Goal: Information Seeking & Learning: Learn about a topic

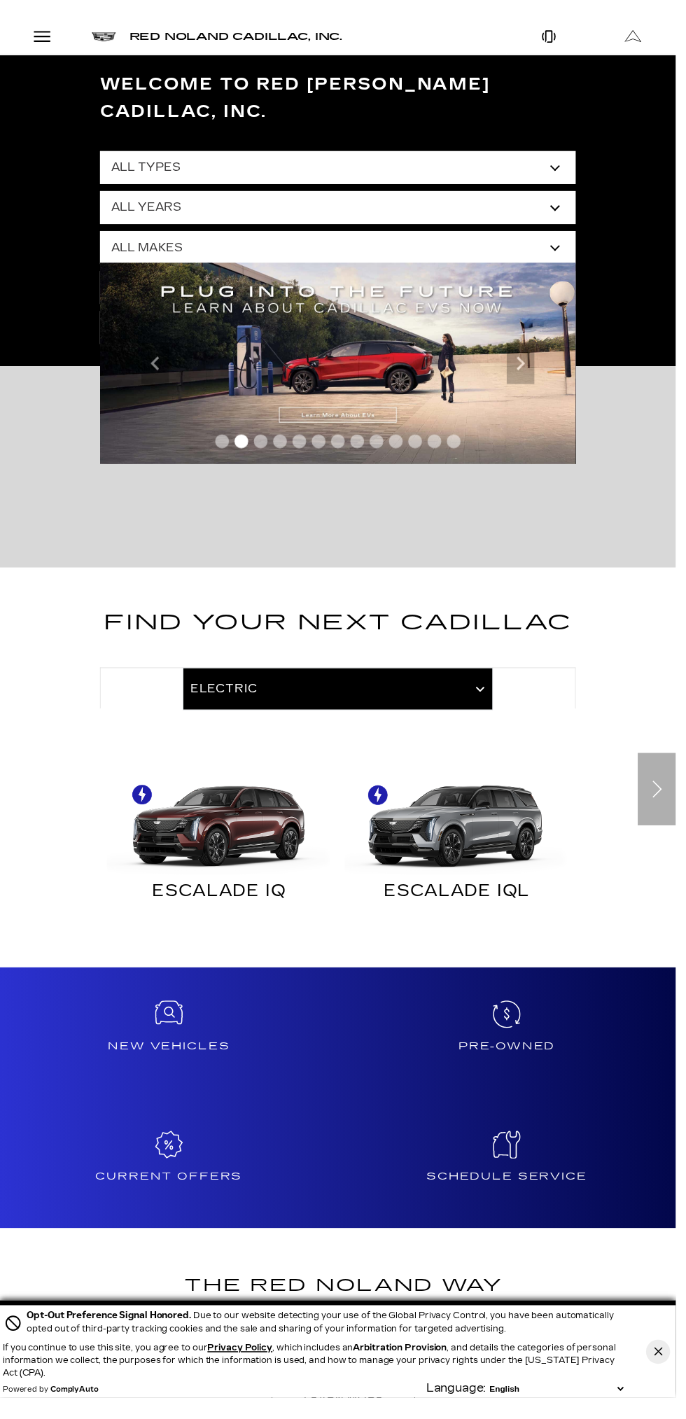
click at [575, 153] on select "All Types New Used Certified Used Demo" at bounding box center [342, 170] width 483 height 34
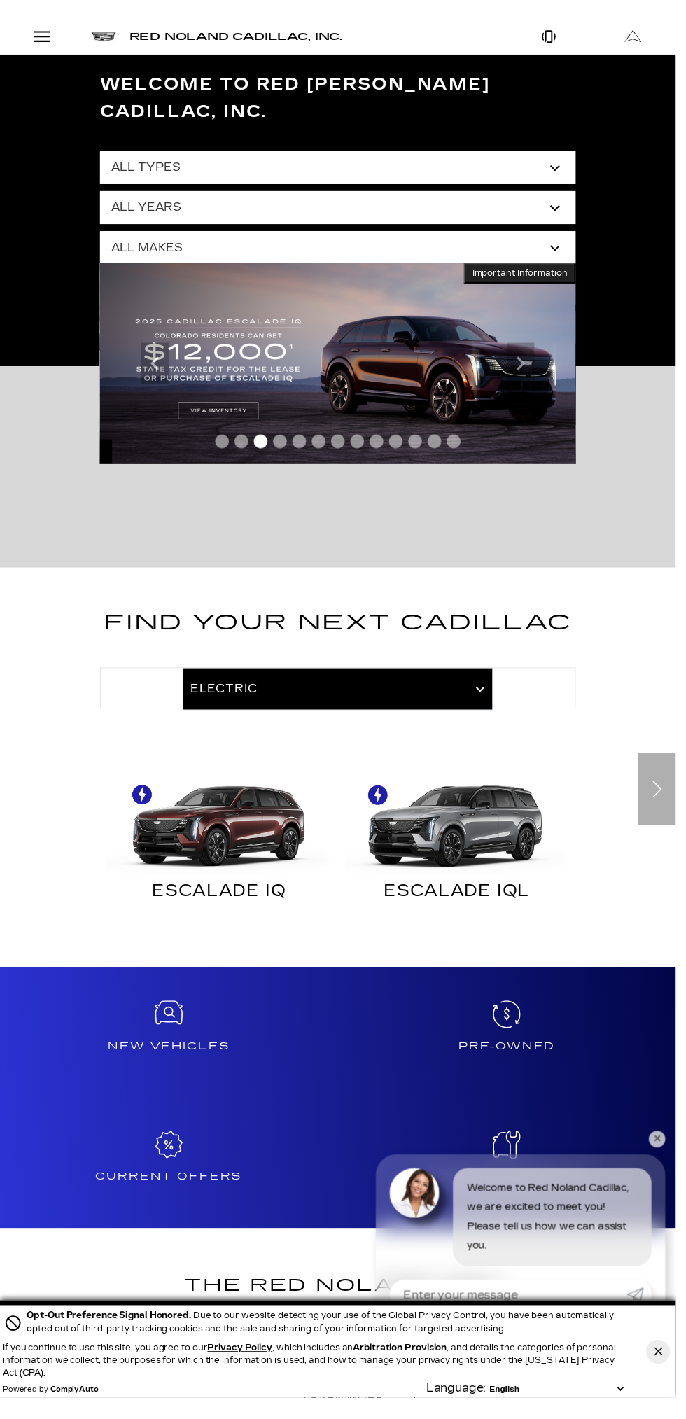
click at [616, 148] on div "Welcome to Red [PERSON_NAME] Cadillac, Inc. All Types New Used Certified Used D…" at bounding box center [343, 213] width 686 height 316
click at [567, 153] on select "All Types New Used Certified Used Demo" at bounding box center [342, 170] width 483 height 34
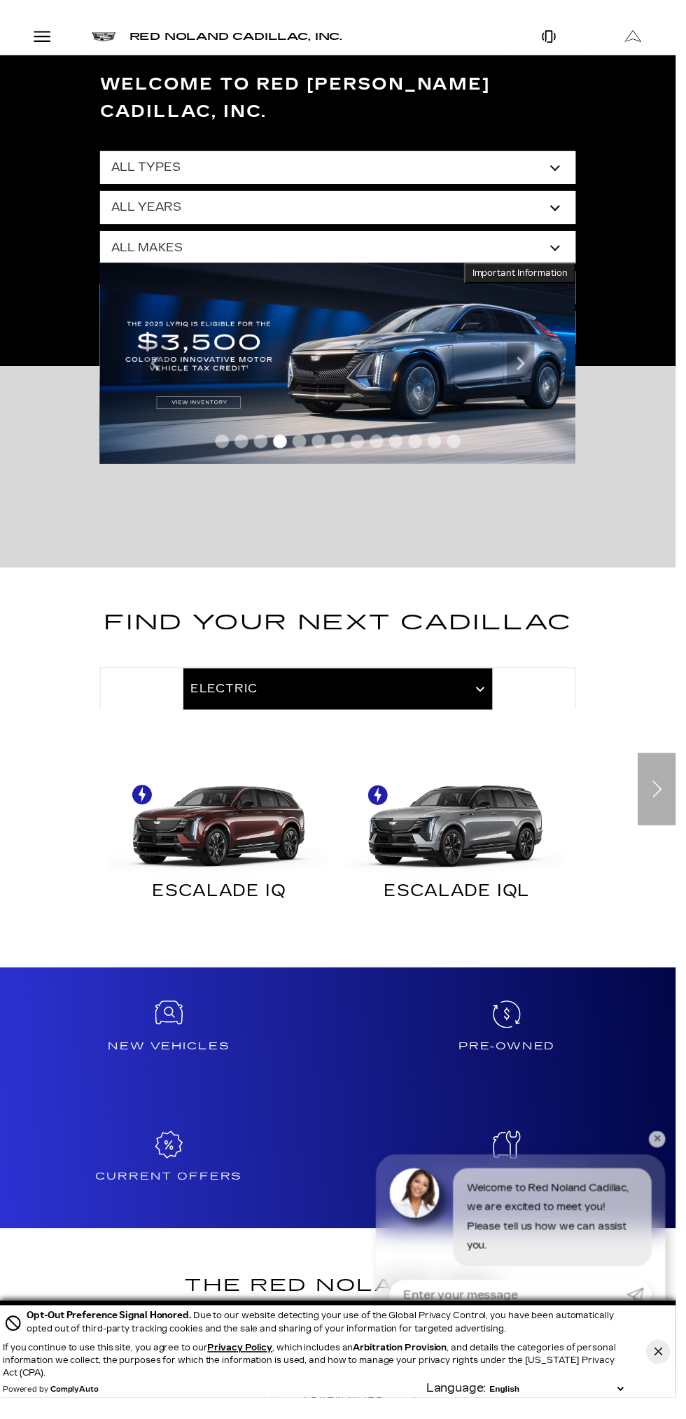
select select "Used"
click at [101, 153] on select "All Types New Used Certified Used Demo" at bounding box center [342, 170] width 483 height 34
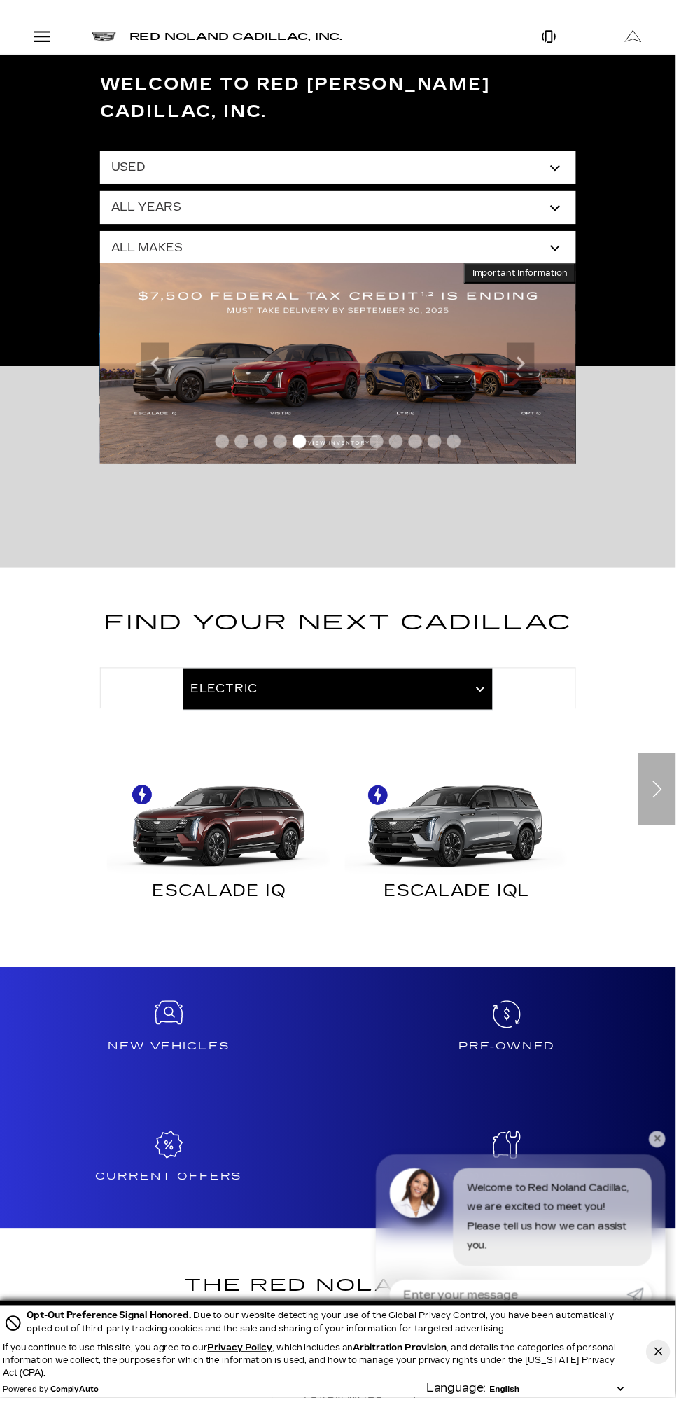
click at [580, 194] on select "All Years 2025 2024 2023 2022 2021 2020 2019 2018 2017 2015 2014 2011 2008" at bounding box center [342, 211] width 483 height 34
select select "2024"
click at [101, 194] on select "All Years 2025 2024 2023 2022 2021 2020 2019 2018 2017 2015 2014 2011 2008" at bounding box center [342, 211] width 483 height 34
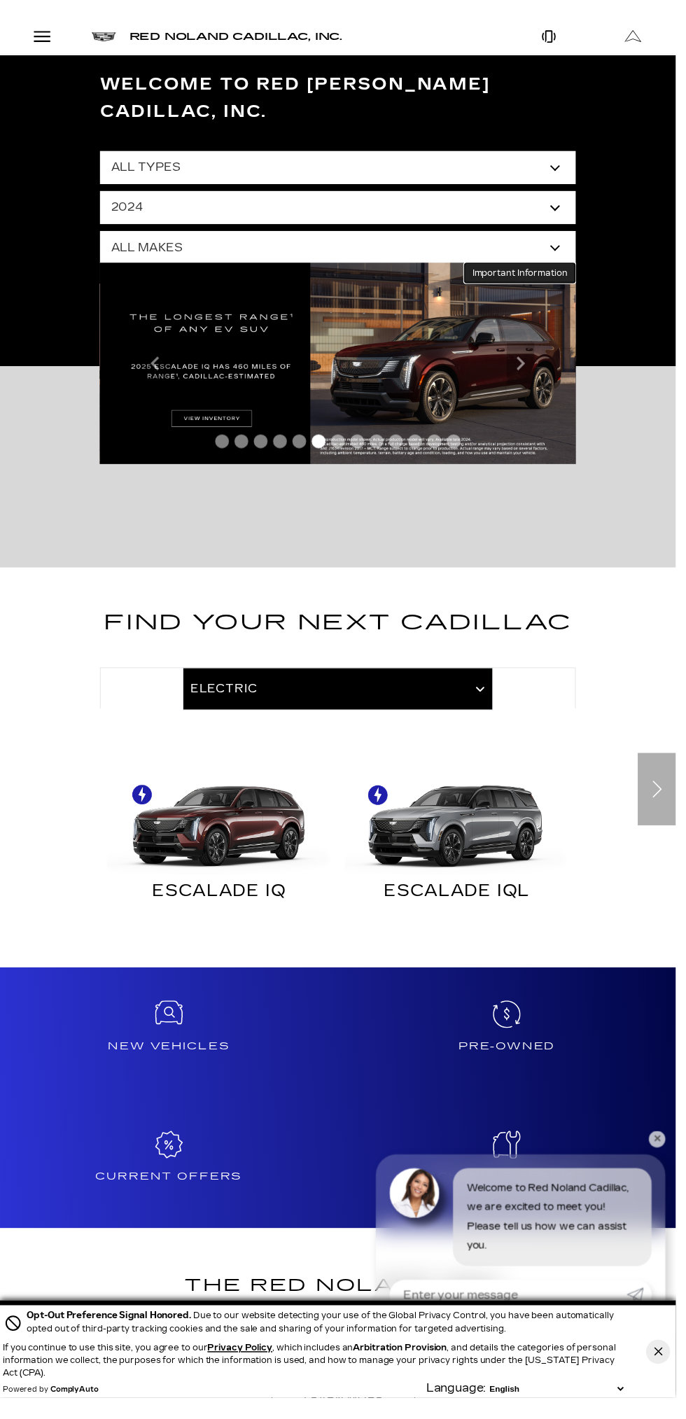
click at [575, 267] on button "Important Information Hide Information" at bounding box center [527, 277] width 113 height 21
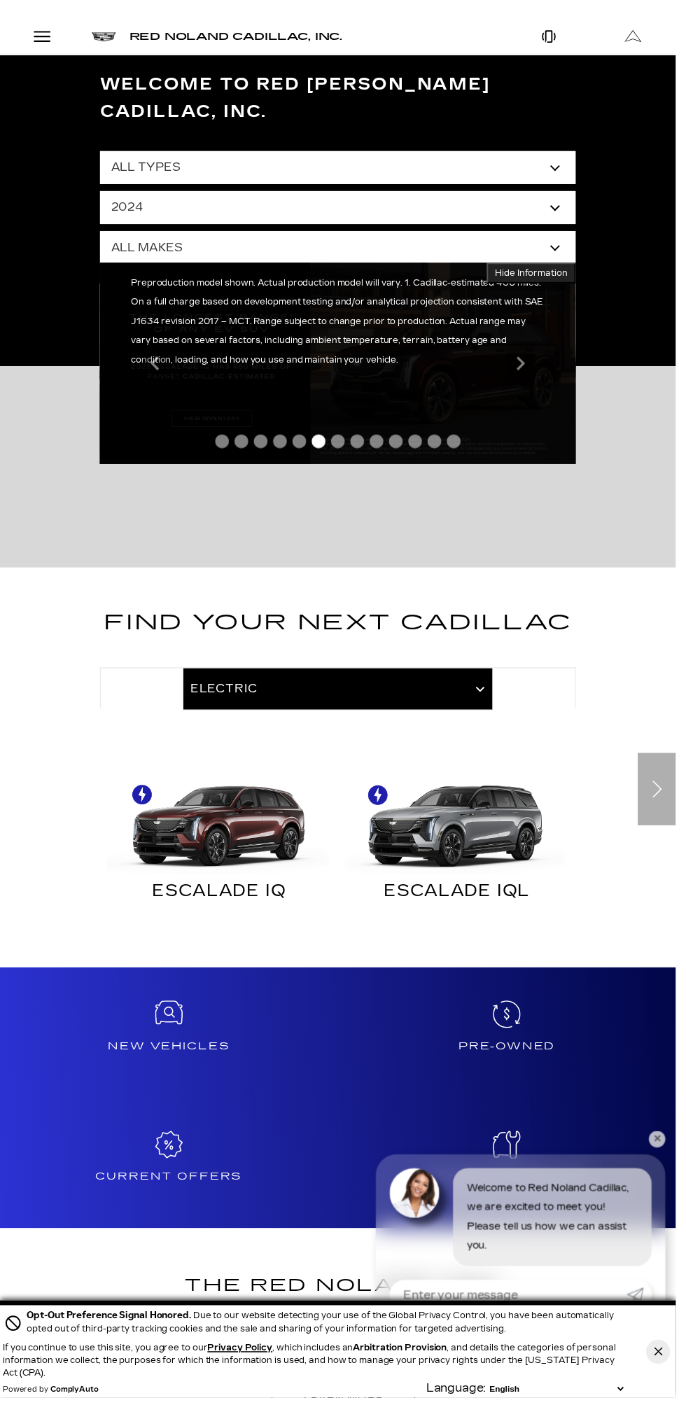
click at [570, 234] on select "All Makes Cadillac Chevrolet Mercedes-Benz Volvo" at bounding box center [342, 251] width 483 height 34
select select "Cadillac"
click at [101, 234] on select "All Makes Cadillac Chevrolet Mercedes-Benz Volvo" at bounding box center [342, 251] width 483 height 34
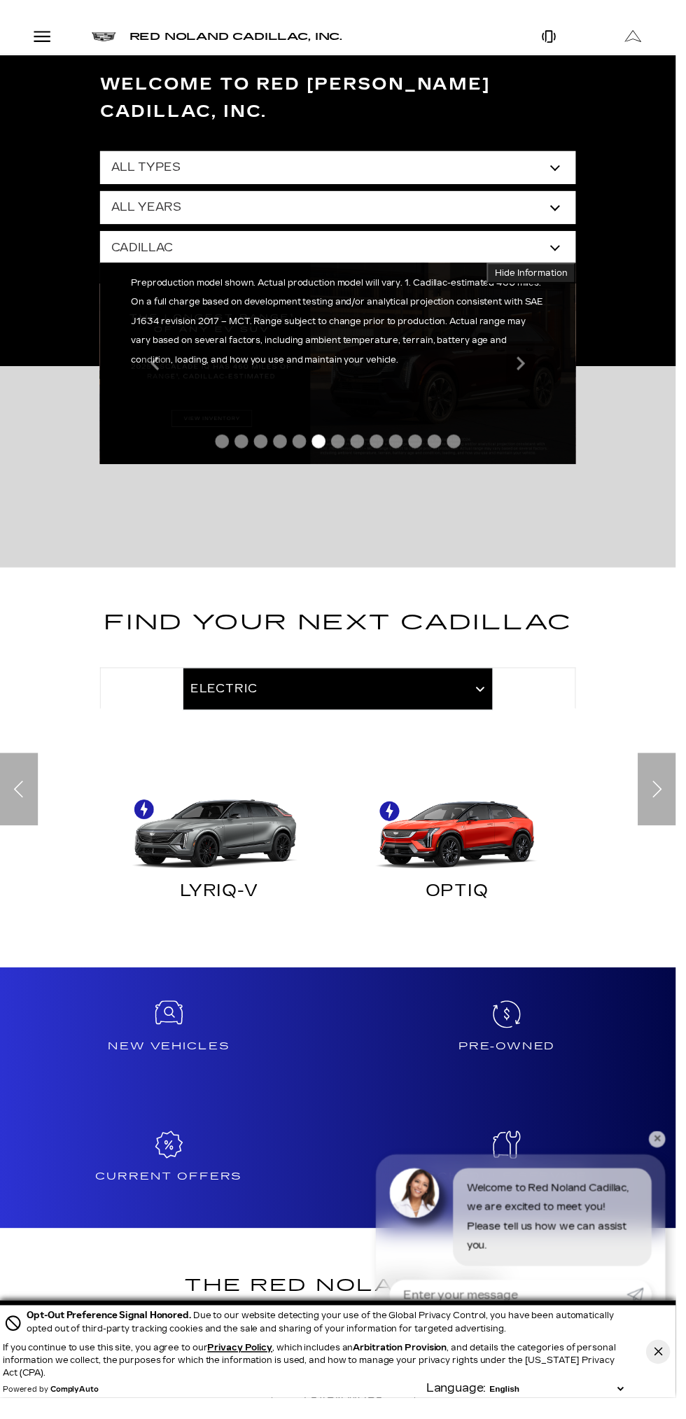
click at [231, 822] on img "Electric" at bounding box center [218, 831] width 227 height 114
click at [243, 805] on img "Electric" at bounding box center [218, 831] width 227 height 114
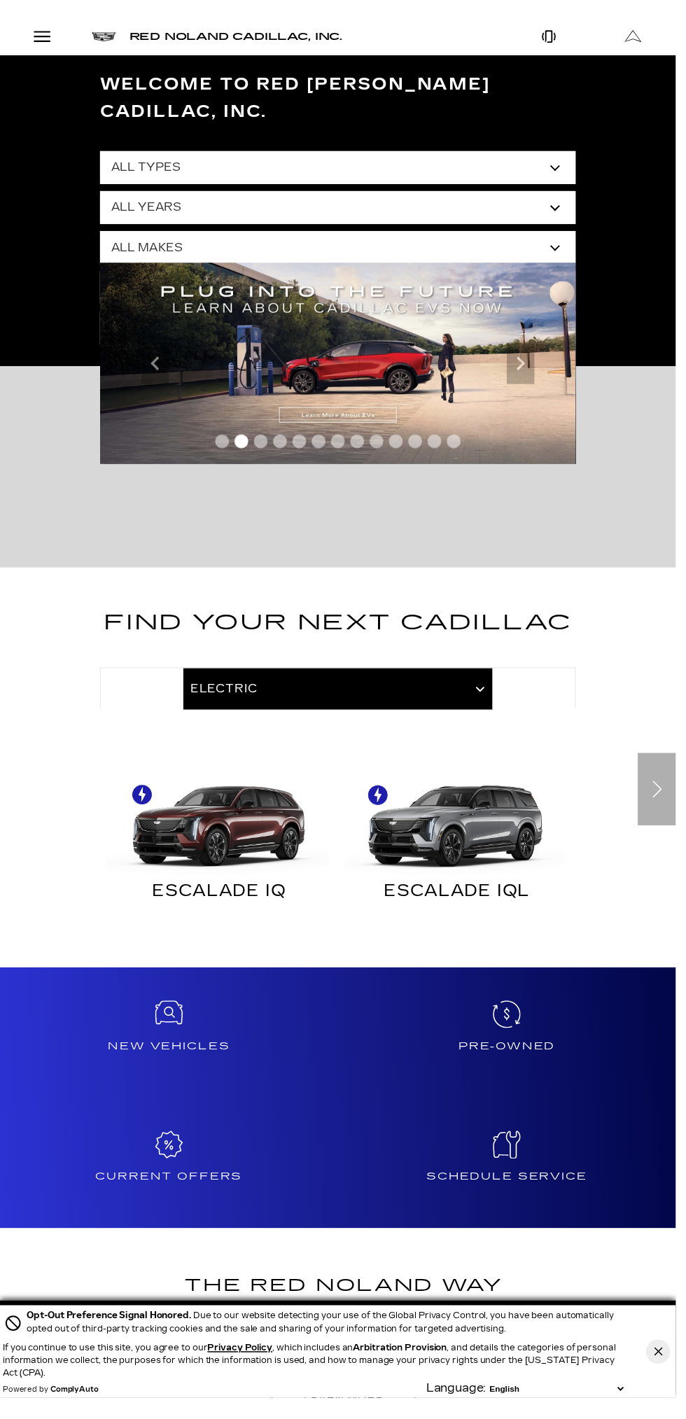
select select "Used"
click at [101, 153] on select "All Types New Used Certified Used Demo" at bounding box center [342, 170] width 483 height 34
click at [584, 194] on select "All Years 2025 2024 2023 2022 2021 2020 2019 2018 2017 2015 2014 2011 2008" at bounding box center [342, 211] width 483 height 34
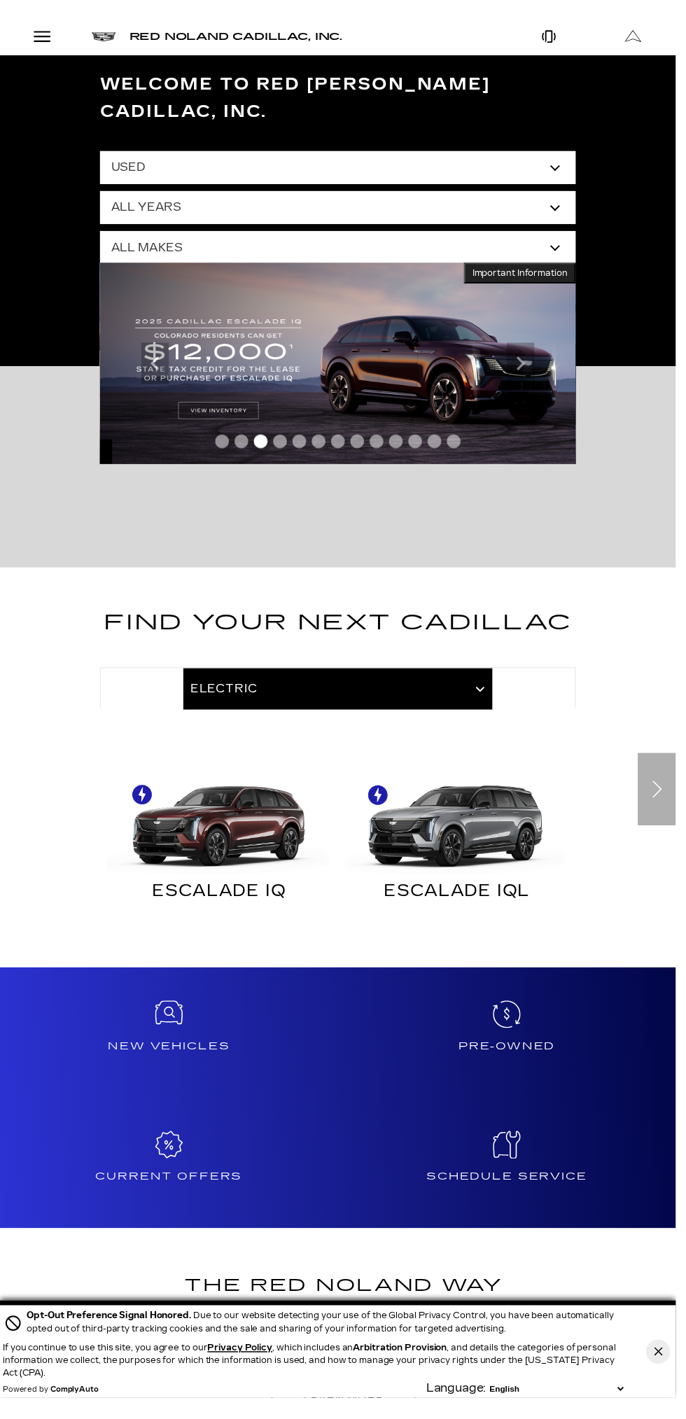
select select "2024"
click at [101, 194] on select "All Years 2025 2024 2023 2022 2021 2020 2019 2018 2017 2015 2014 2011 2008" at bounding box center [342, 211] width 483 height 34
click at [578, 234] on select "All Makes Cadillac Chevrolet Mercedes-Benz Volvo" at bounding box center [342, 251] width 483 height 34
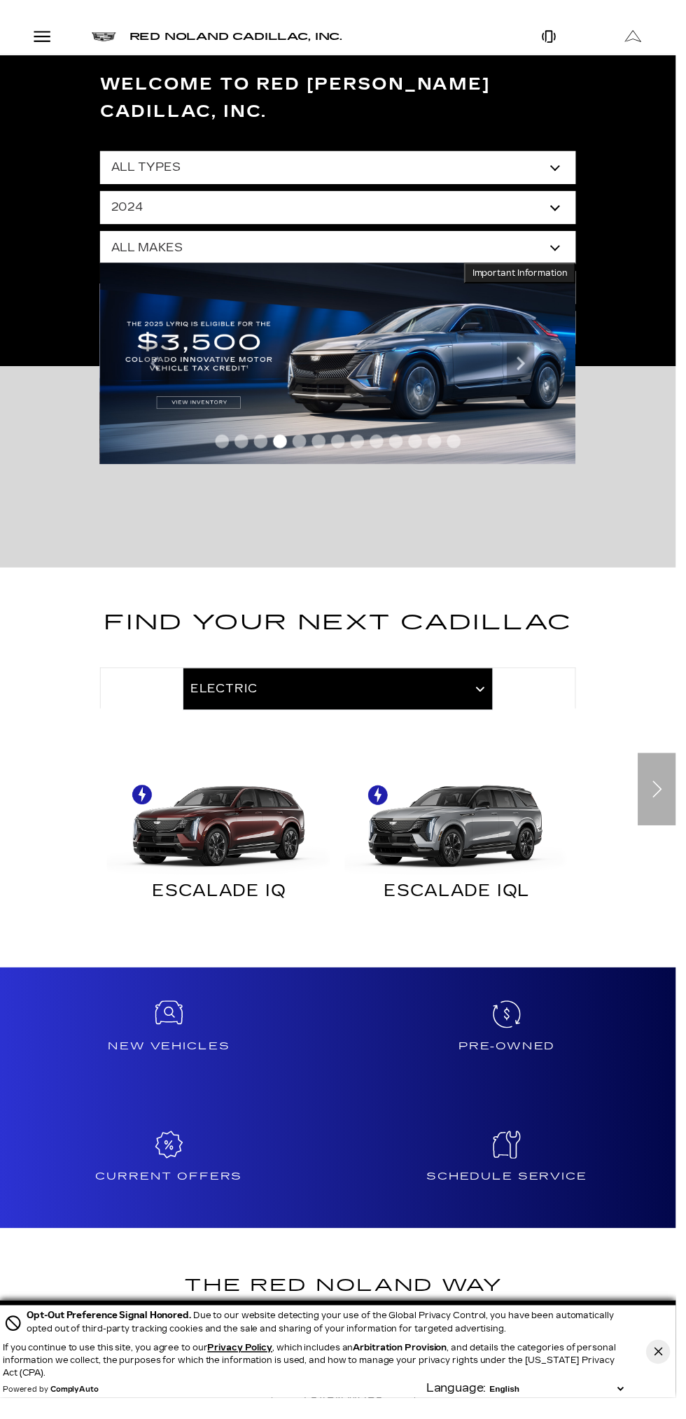
select select "Cadillac"
click at [101, 234] on select "All Makes Cadillac Chevrolet Mercedes-Benz Volvo" at bounding box center [342, 251] width 483 height 34
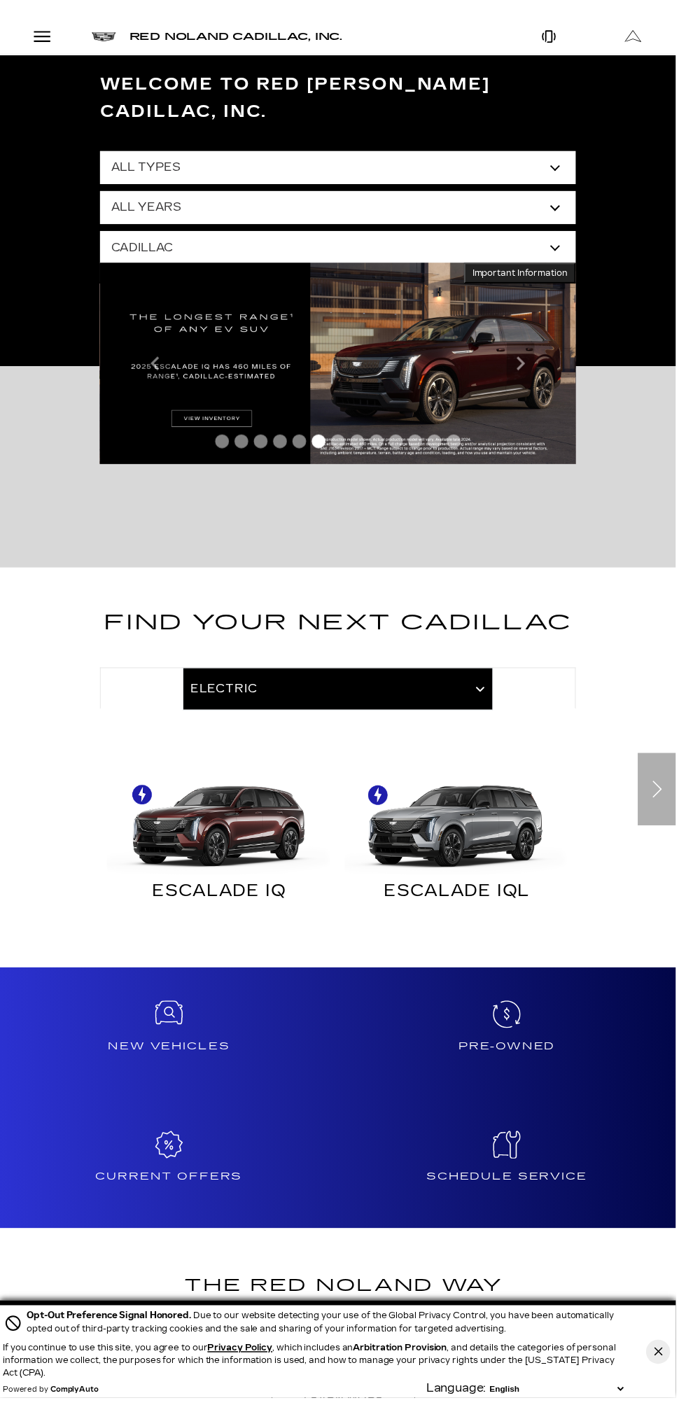
click at [495, 677] on div at bounding box center [342, 698] width 483 height 42
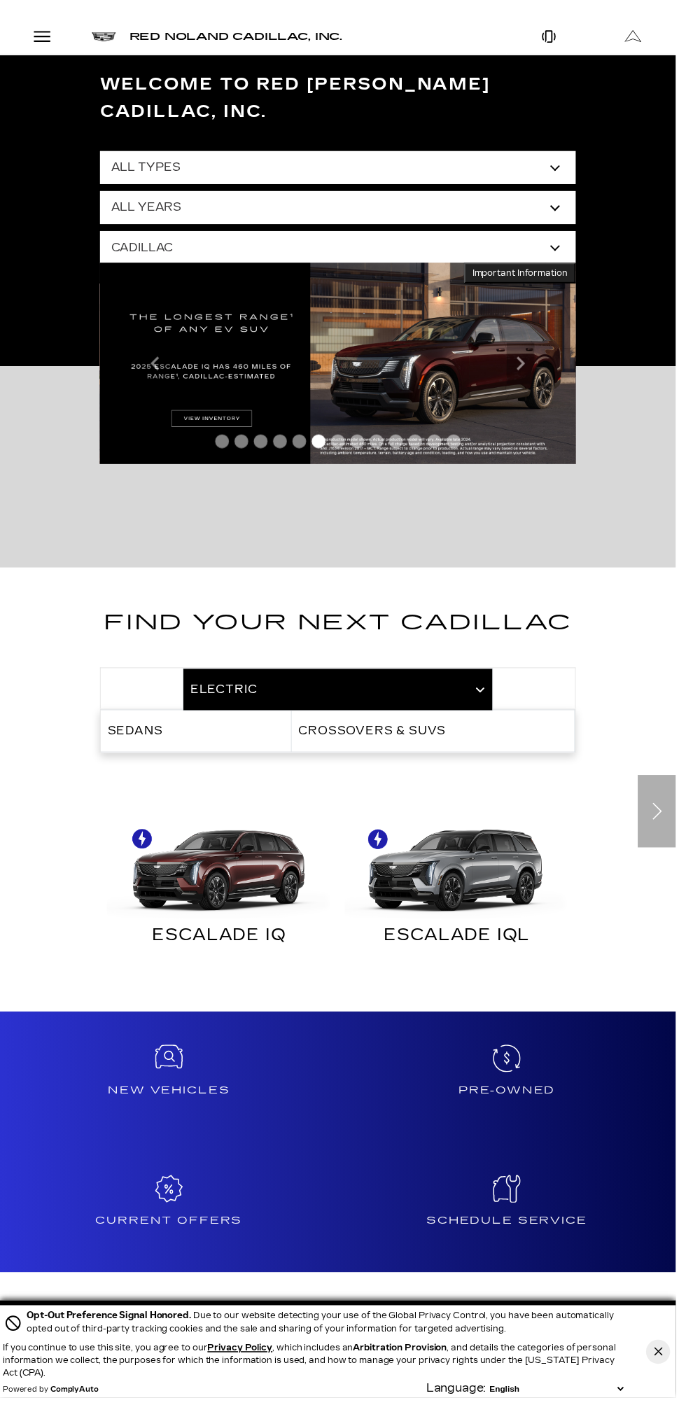
click at [478, 677] on div at bounding box center [342, 698] width 483 height 42
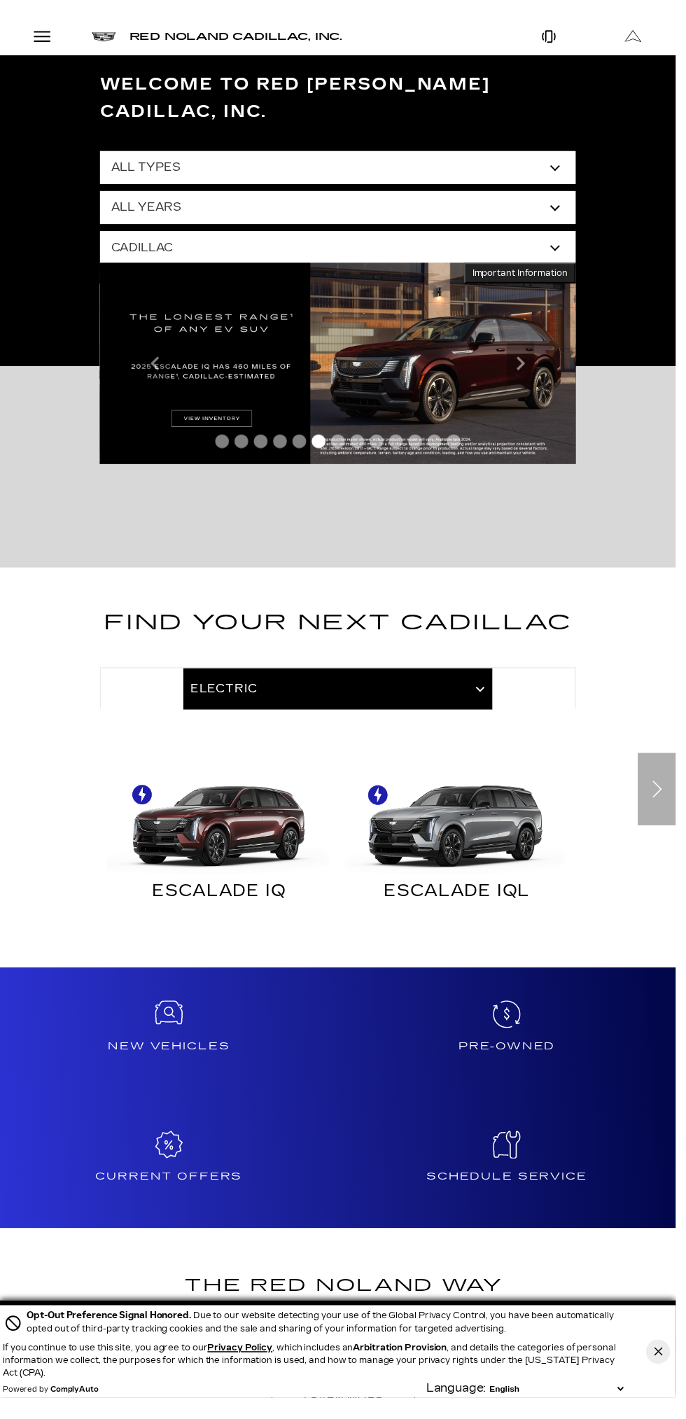
click at [489, 677] on div at bounding box center [342, 698] width 483 height 42
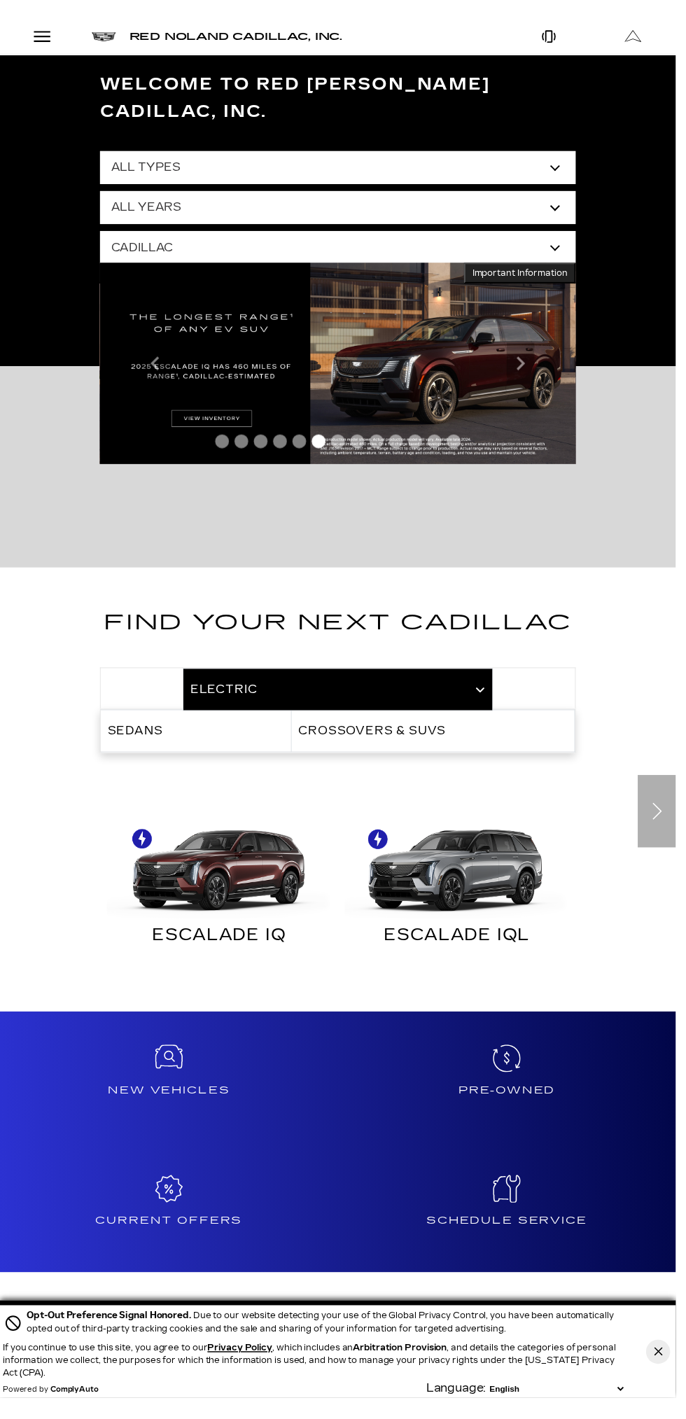
click at [437, 626] on h2 "Find Your Next Cadillac" at bounding box center [342, 641] width 483 height 52
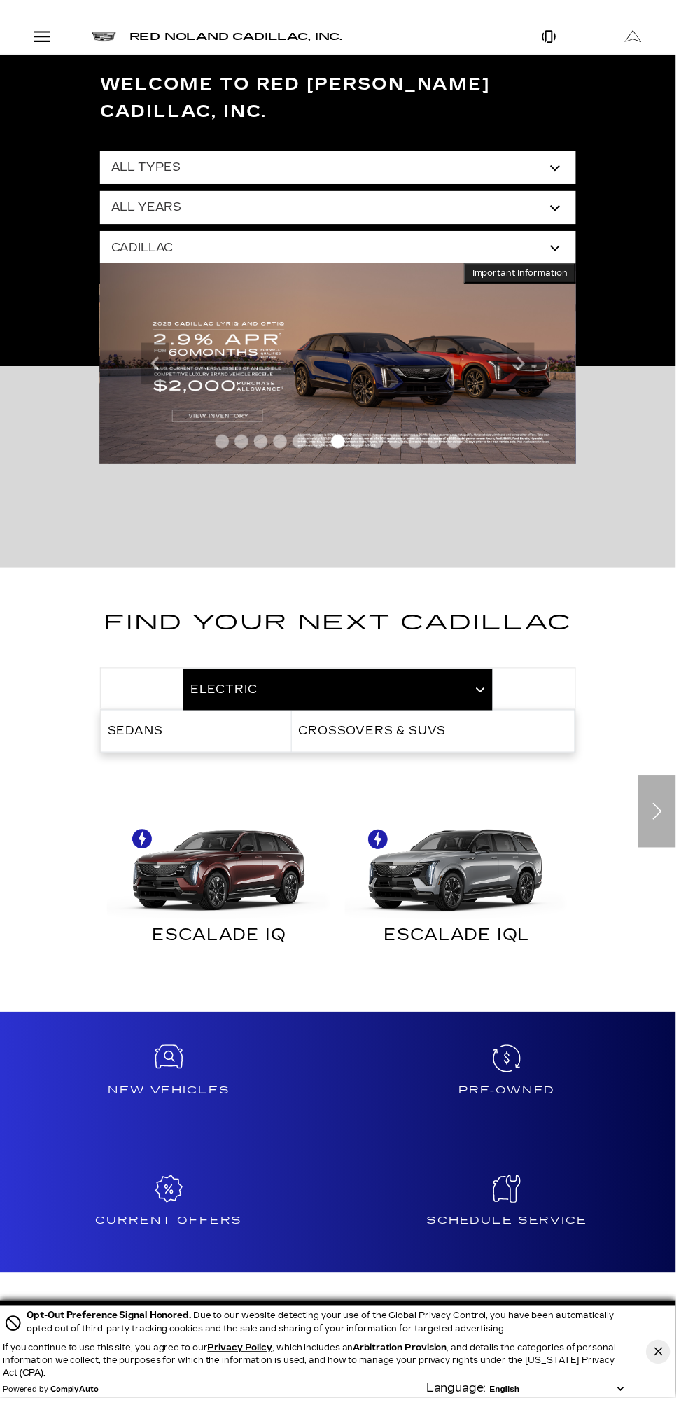
scroll to position [8, 0]
